Goal: Information Seeking & Learning: Learn about a topic

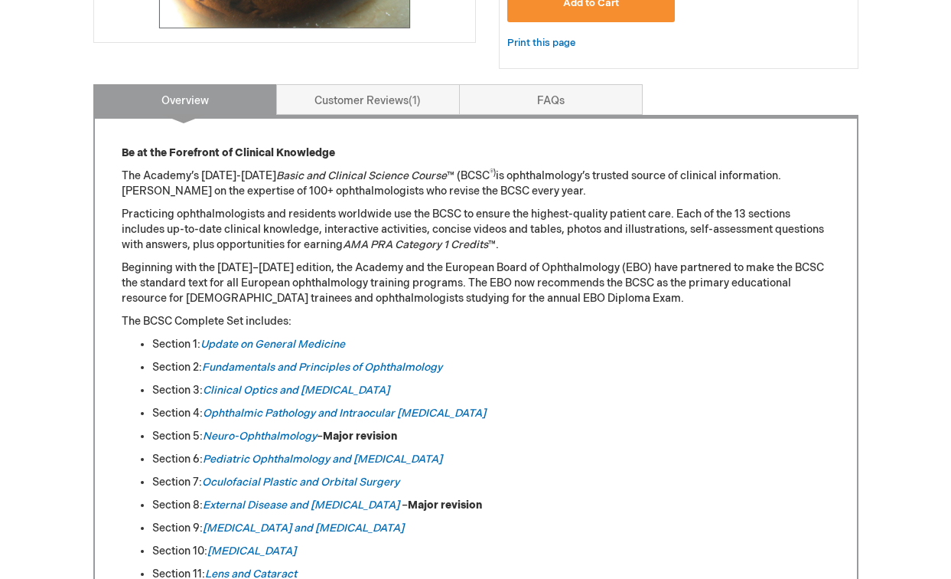
scroll to position [577, 0]
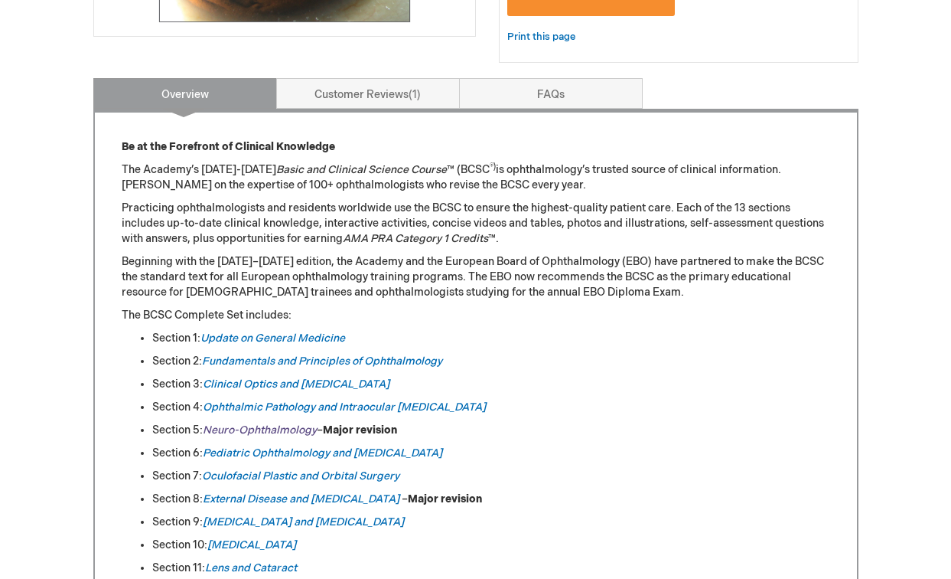
click at [250, 428] on em "Neuro-Ophthalmology" at bounding box center [260, 429] width 114 height 13
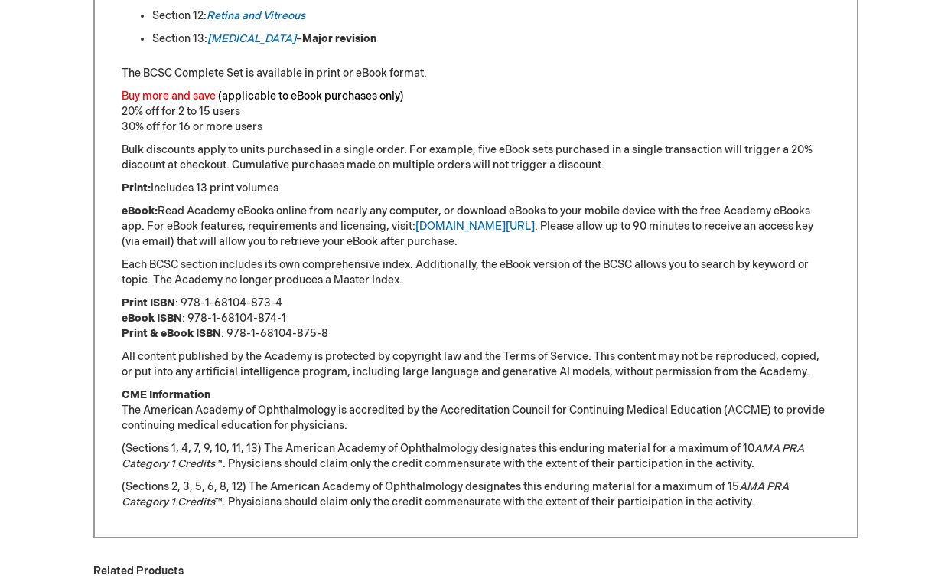
scroll to position [1195, 0]
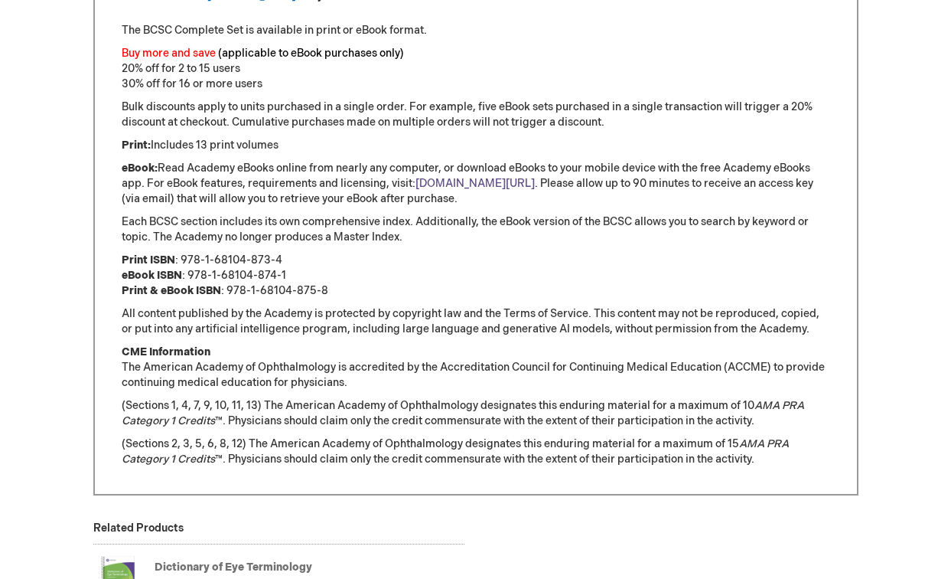
click at [459, 181] on link "[DOMAIN_NAME][URL]" at bounding box center [475, 183] width 119 height 13
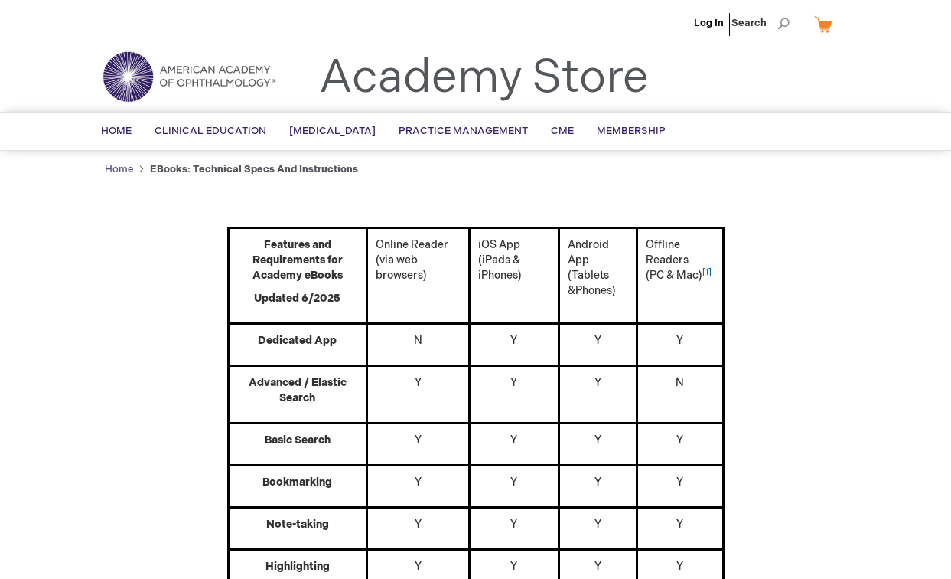
click at [115, 169] on link "Home" at bounding box center [119, 169] width 28 height 12
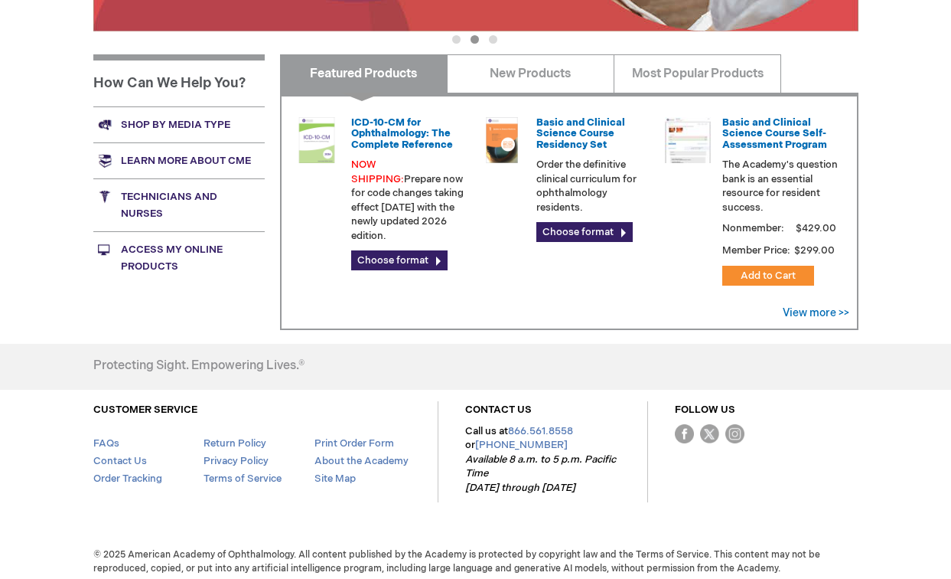
scroll to position [563, 0]
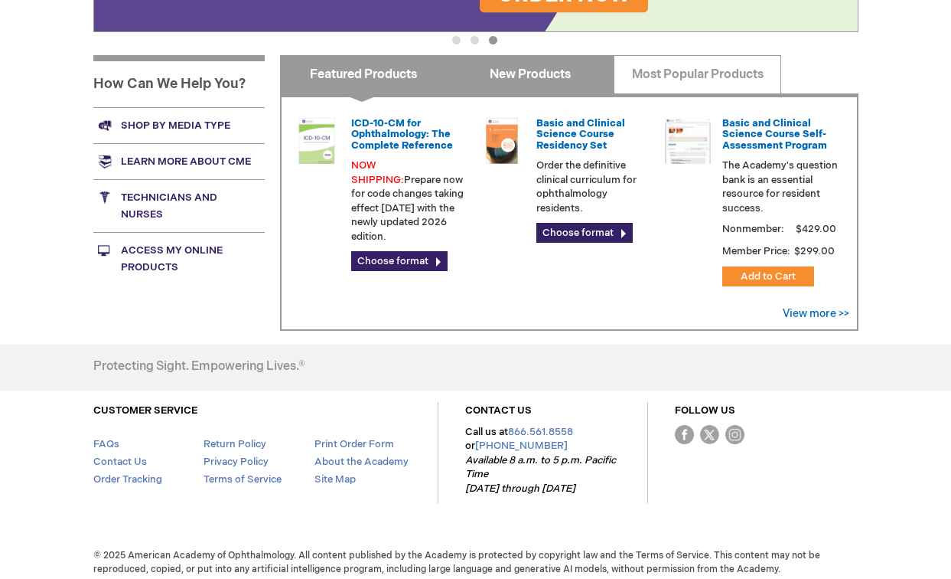
click at [537, 76] on link "New Products" at bounding box center [531, 74] width 168 height 38
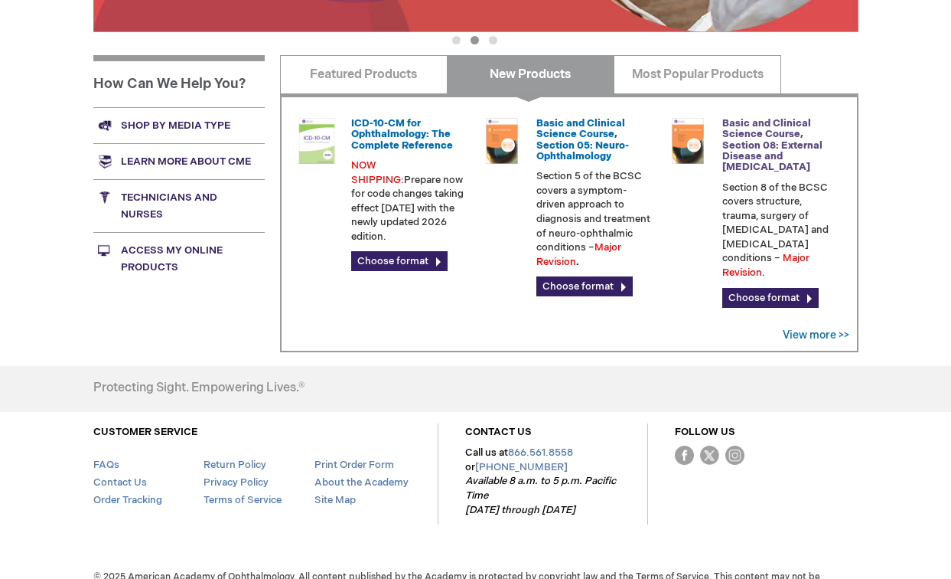
click at [751, 153] on link "Basic and Clinical Science Course, Section 08: External Disease and Cornea" at bounding box center [773, 145] width 100 height 56
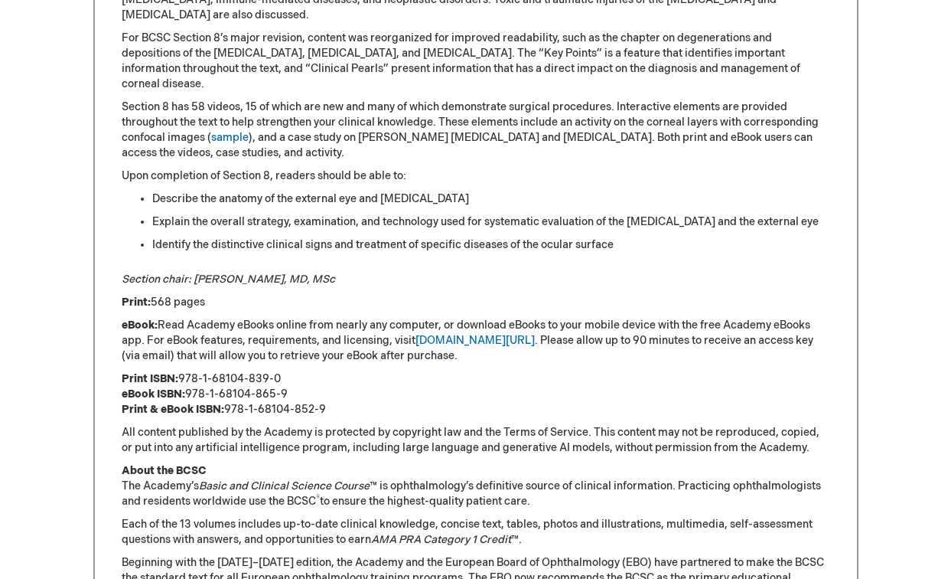
scroll to position [895, 0]
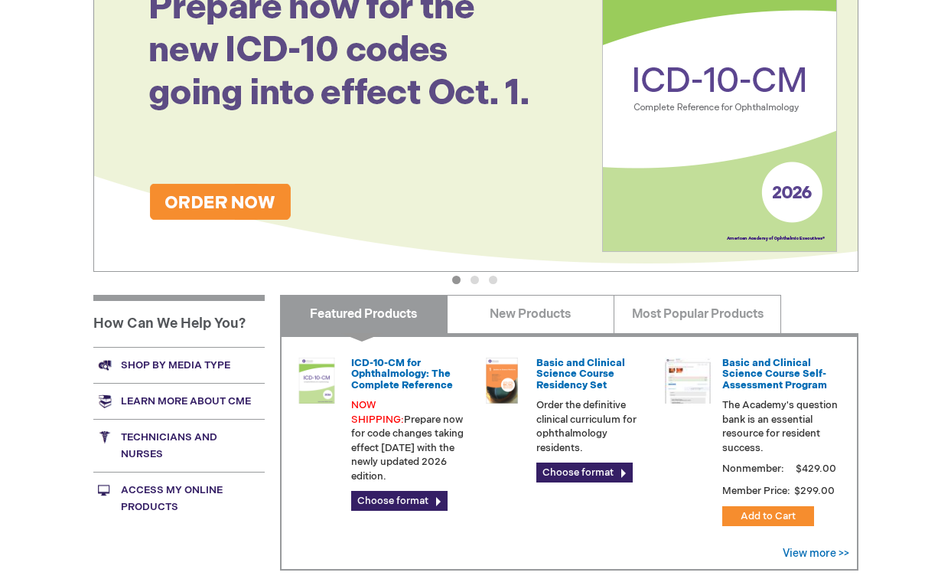
scroll to position [326, 0]
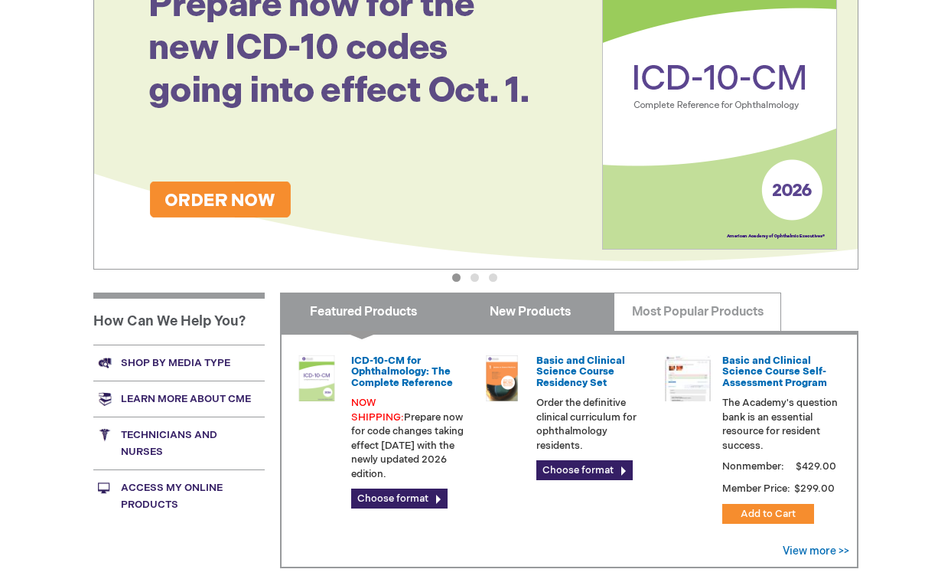
click at [507, 312] on link "New Products" at bounding box center [531, 311] width 168 height 38
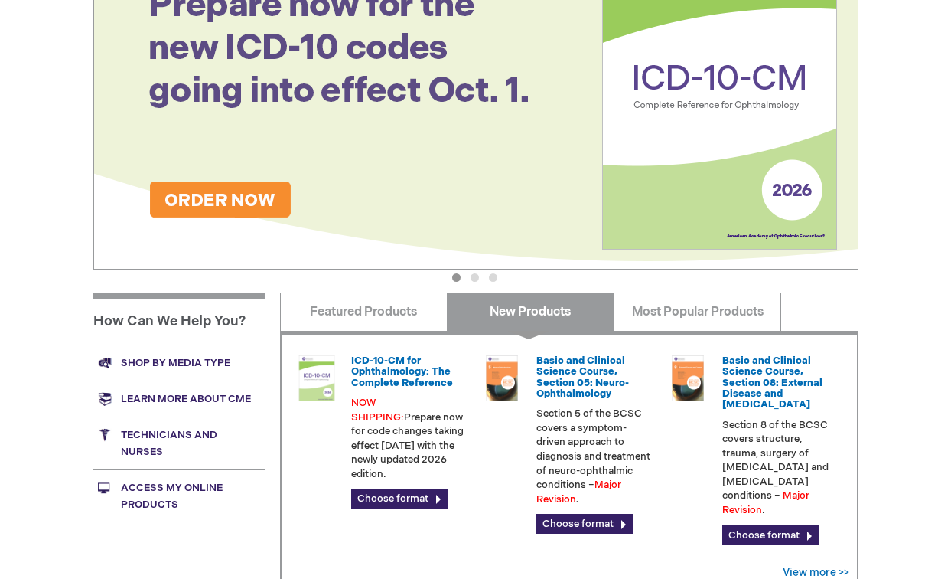
scroll to position [330, 0]
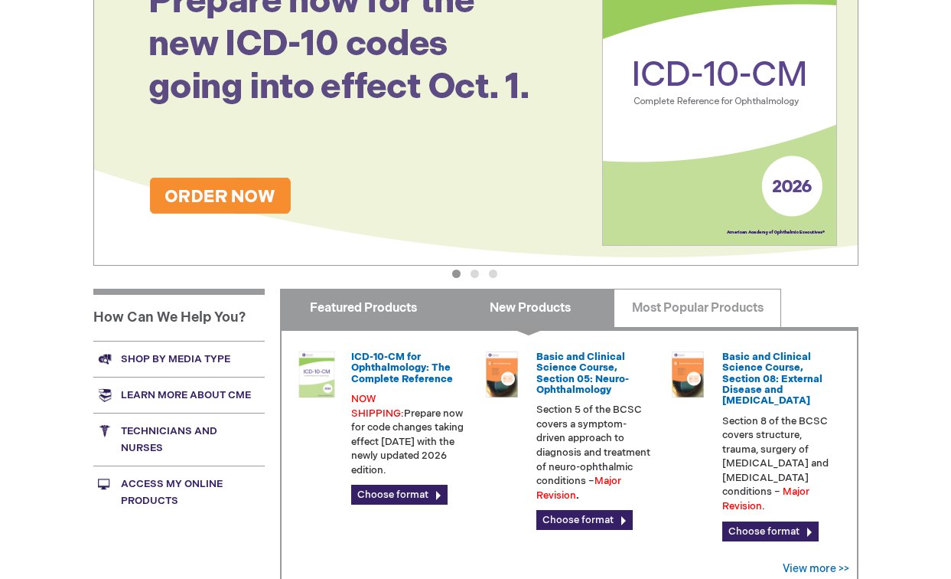
click at [368, 305] on link "Featured Products" at bounding box center [364, 308] width 168 height 38
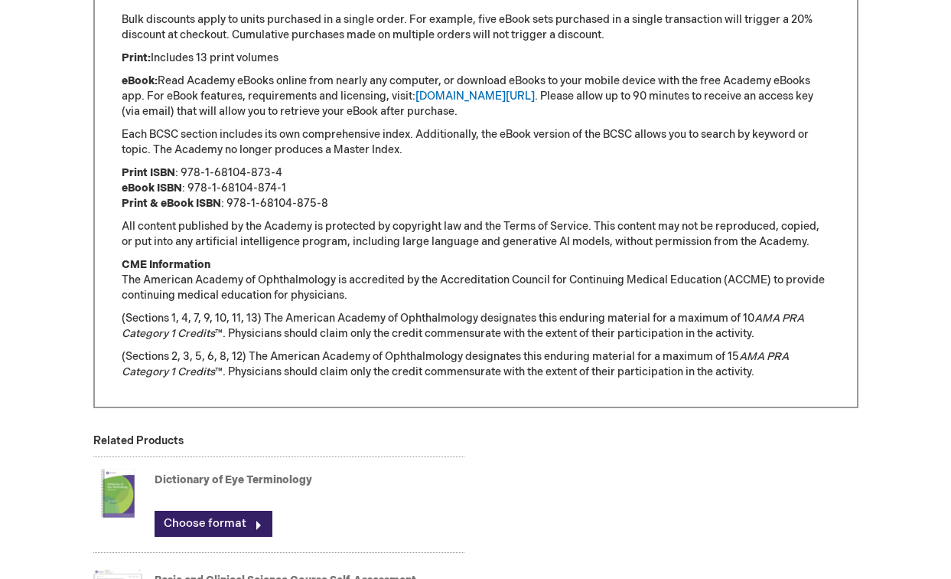
scroll to position [1193, 0]
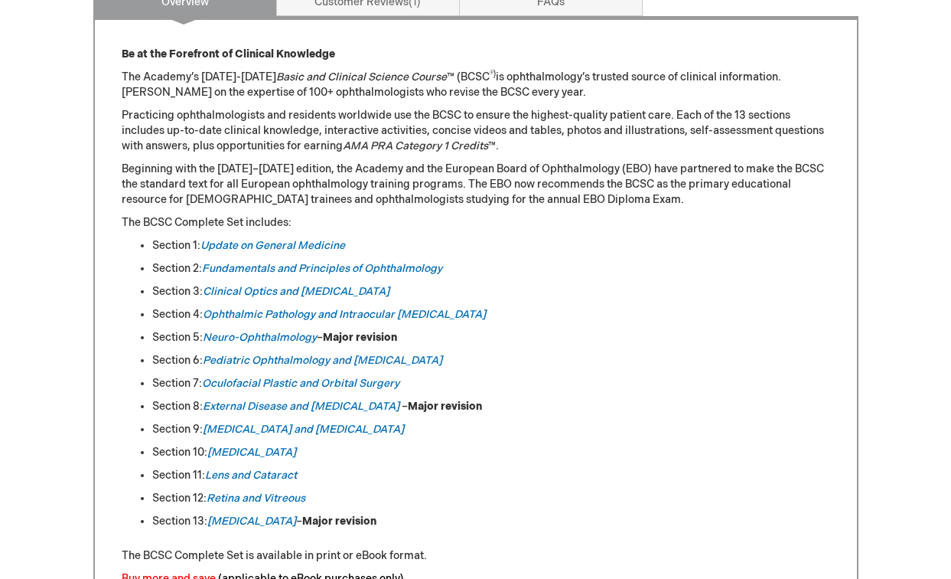
scroll to position [670, 0]
